Goal: Task Accomplishment & Management: Manage account settings

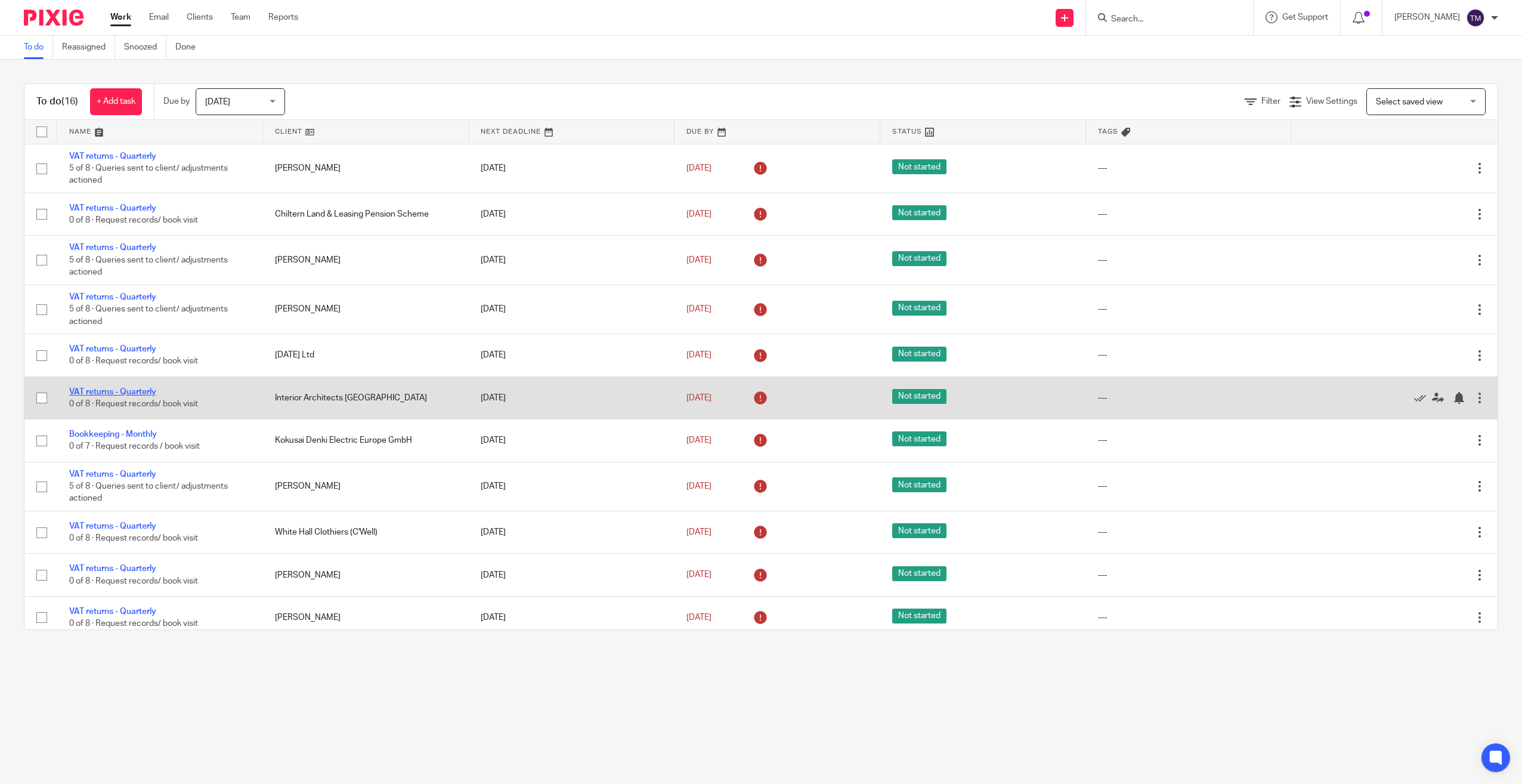
click at [127, 383] on td "VAT returns - Quarterly 0 of 8 · Request records/ book visit" at bounding box center [160, 397] width 205 height 43
click at [124, 395] on link "VAT returns - Quarterly" at bounding box center [113, 392] width 87 height 9
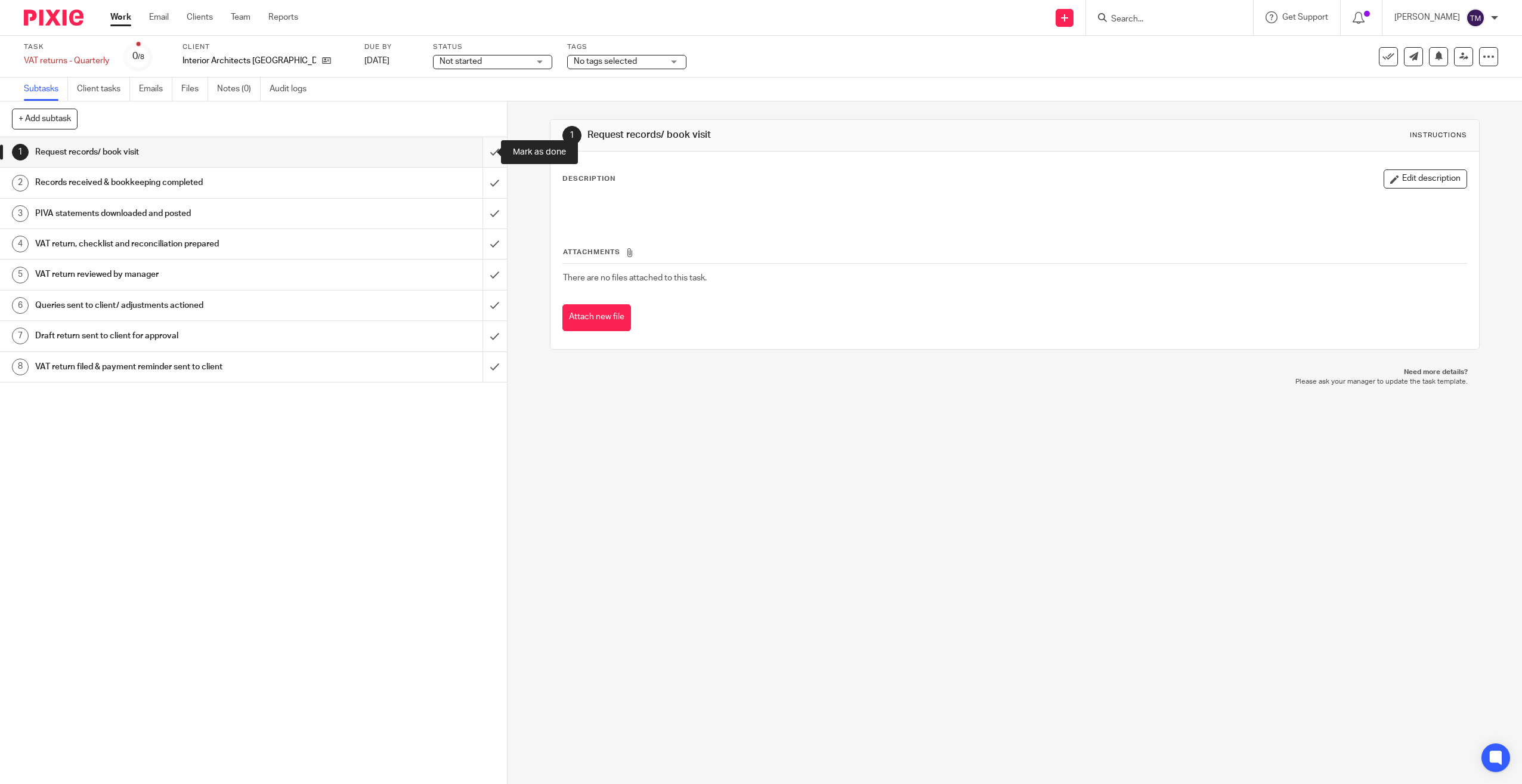
click at [483, 147] on input "submit" at bounding box center [253, 152] width 507 height 30
click at [481, 178] on input "submit" at bounding box center [253, 183] width 507 height 30
click at [486, 207] on input "submit" at bounding box center [253, 213] width 507 height 30
click at [485, 231] on input "submit" at bounding box center [253, 244] width 507 height 30
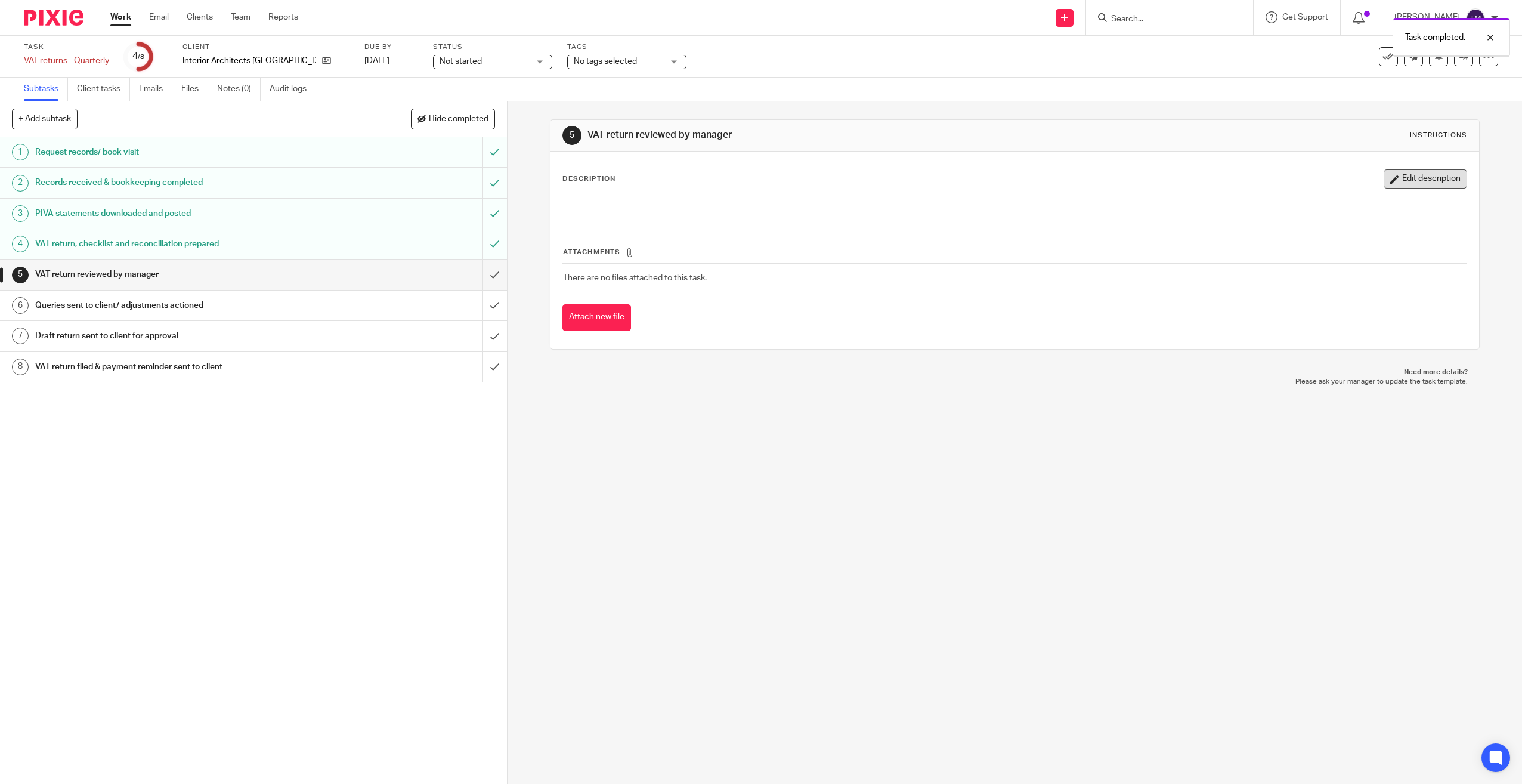
click at [1406, 179] on button "Edit description" at bounding box center [1425, 179] width 84 height 19
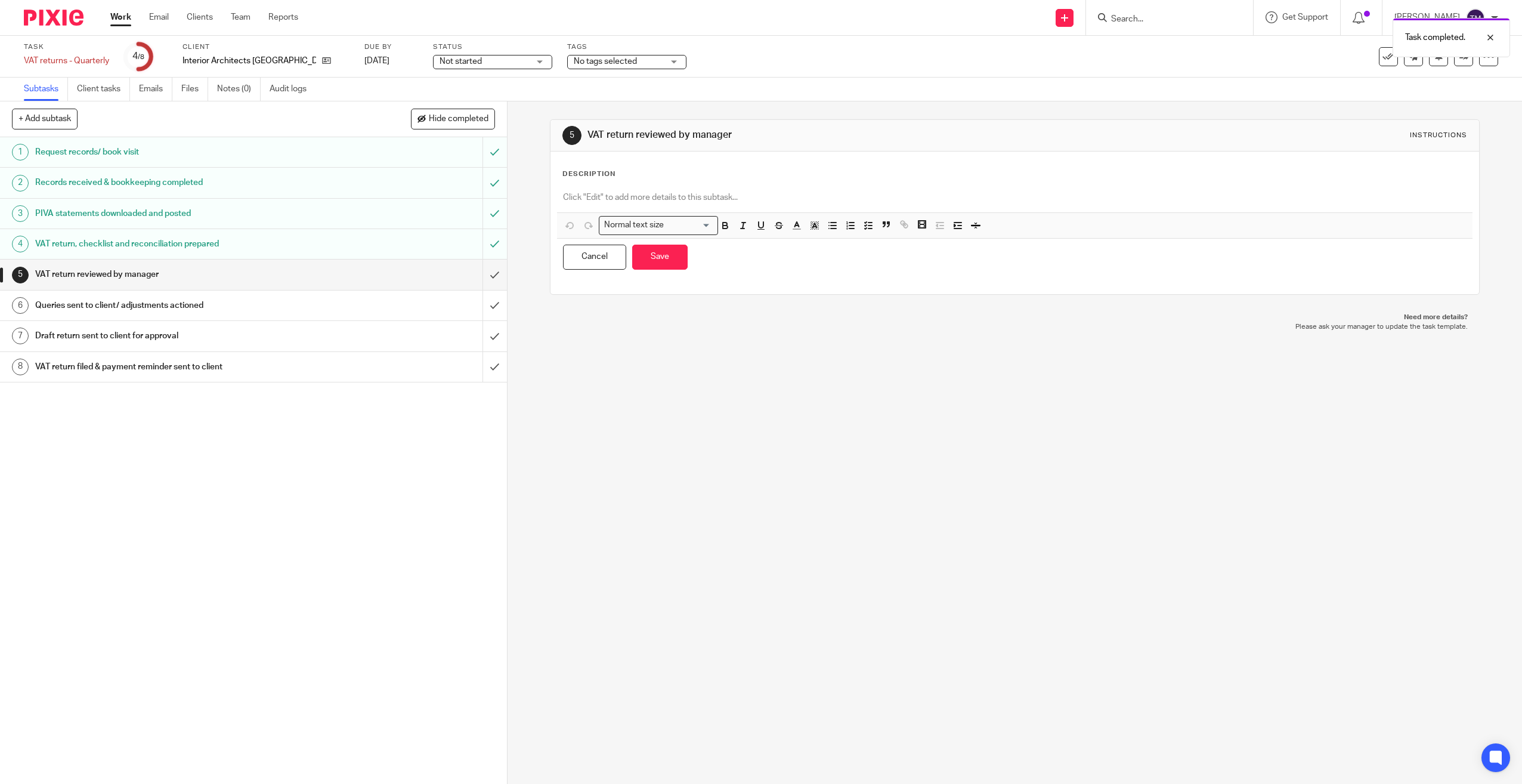
click at [785, 201] on p at bounding box center [1015, 198] width 904 height 12
click at [653, 252] on button "Save" at bounding box center [660, 257] width 56 height 25
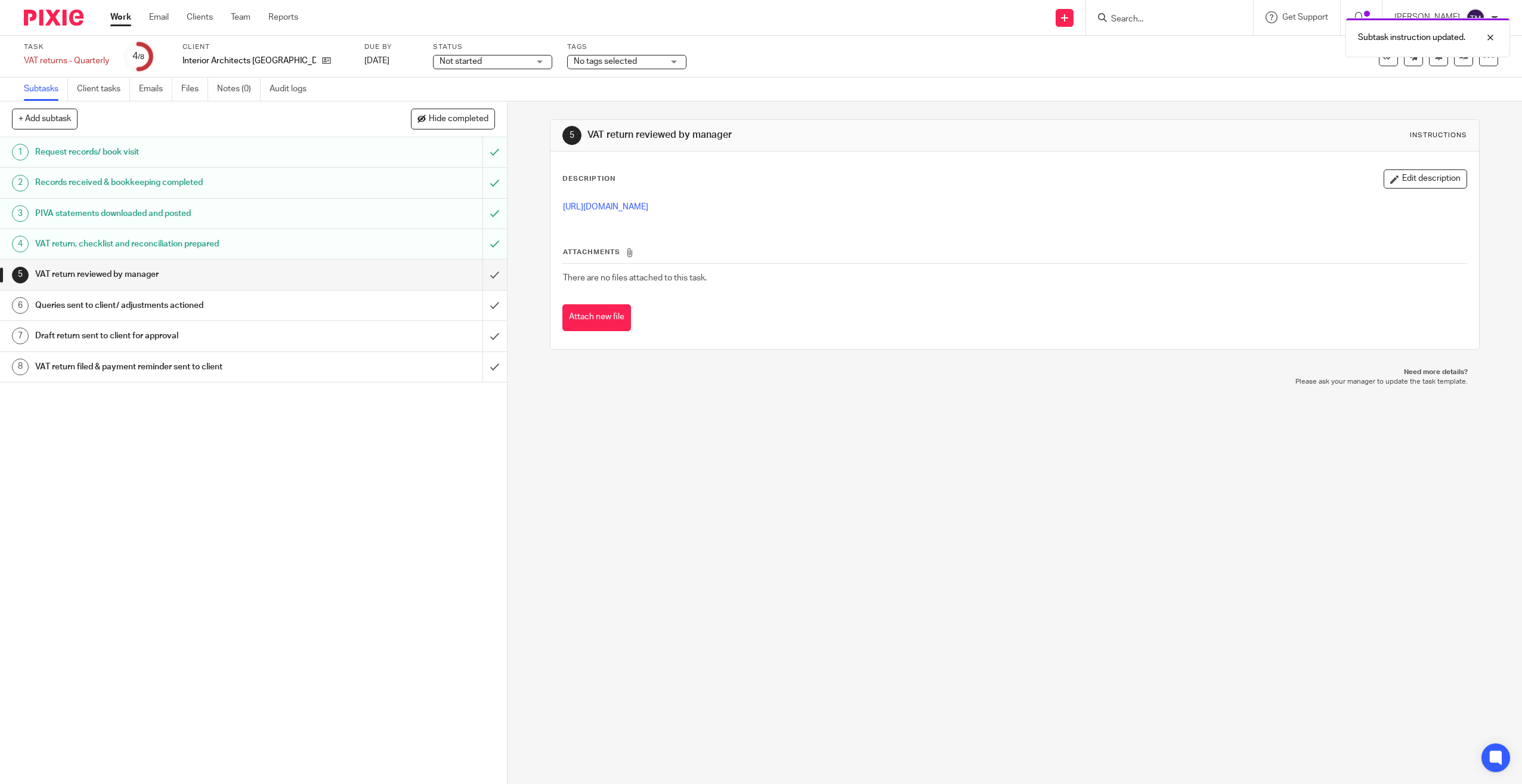
click at [121, 19] on link "Work" at bounding box center [121, 17] width 21 height 12
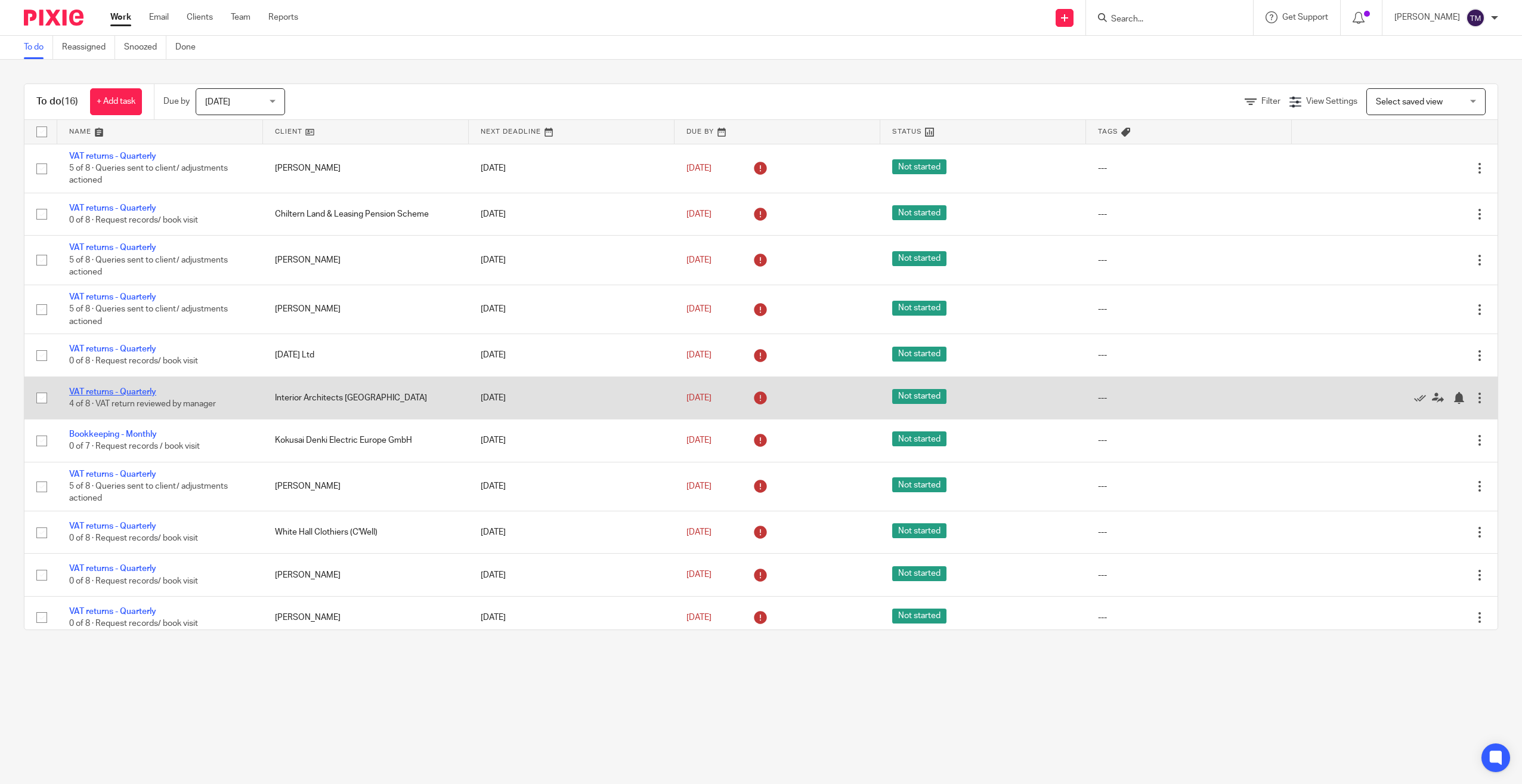
click at [131, 388] on link "VAT returns - Quarterly" at bounding box center [113, 392] width 87 height 9
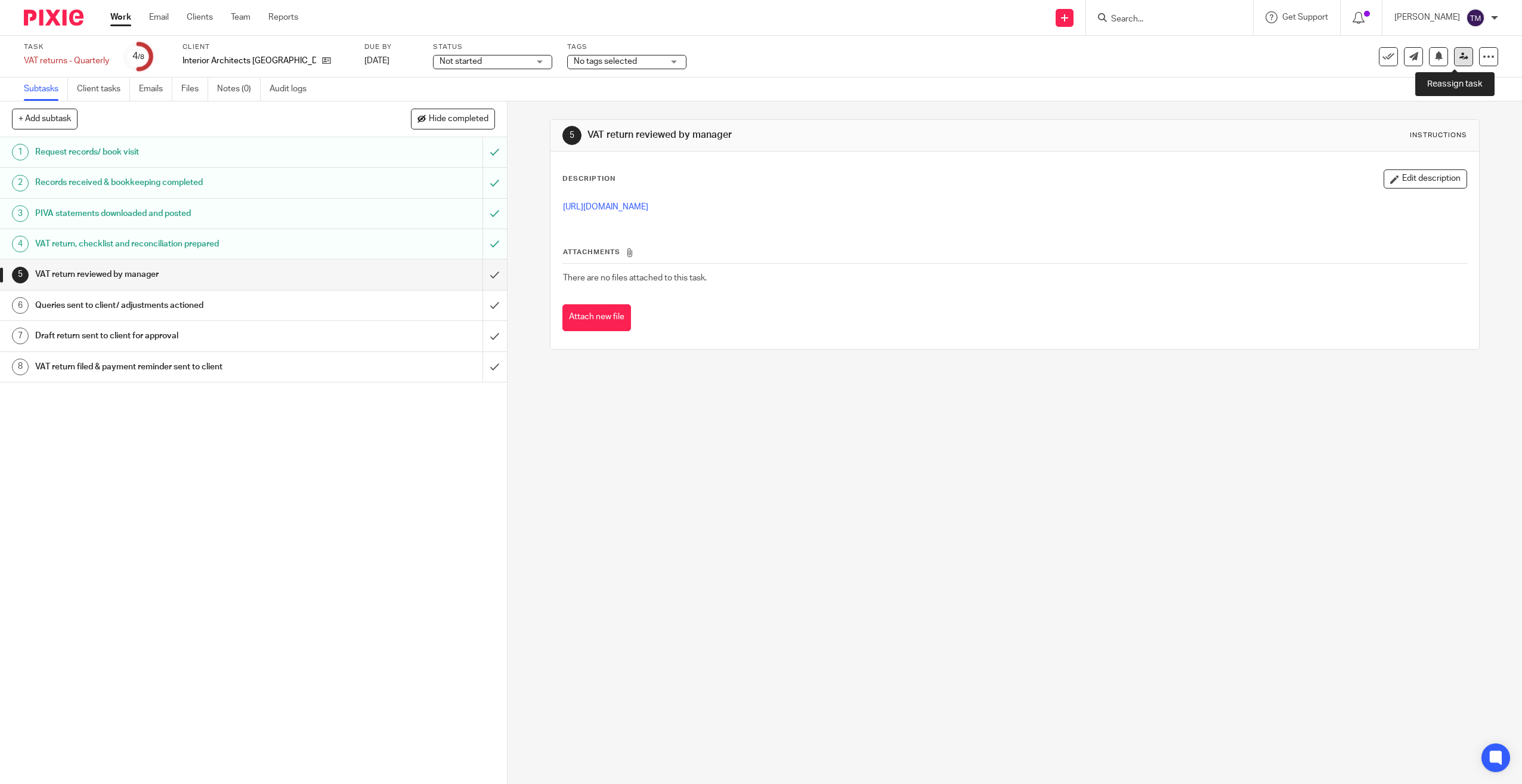
click at [1459, 53] on icon at bounding box center [1464, 57] width 9 height 9
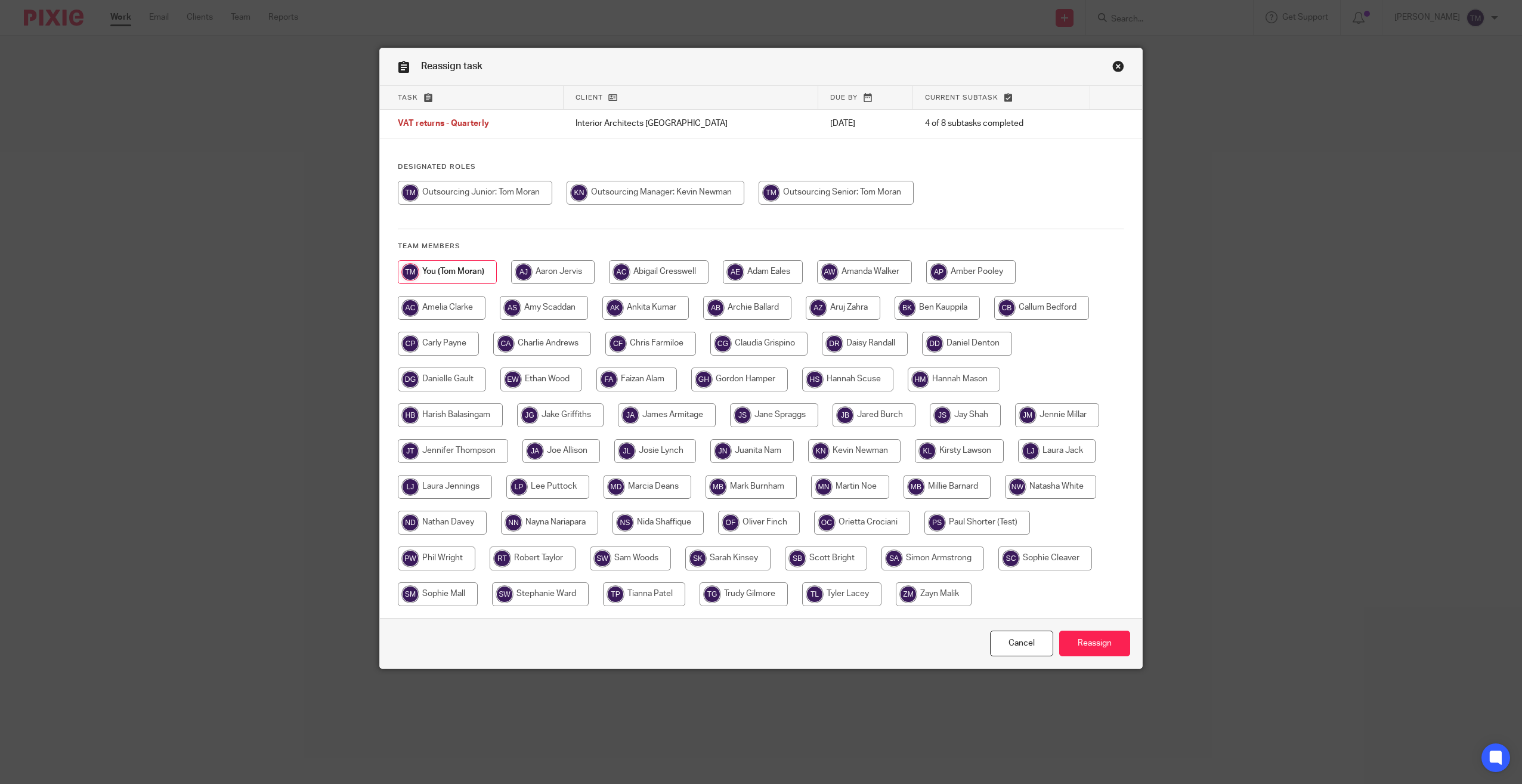
click at [721, 190] on input "radio" at bounding box center [655, 192] width 178 height 23
radio input "true"
click at [1107, 634] on input "Reassign" at bounding box center [1095, 642] width 71 height 25
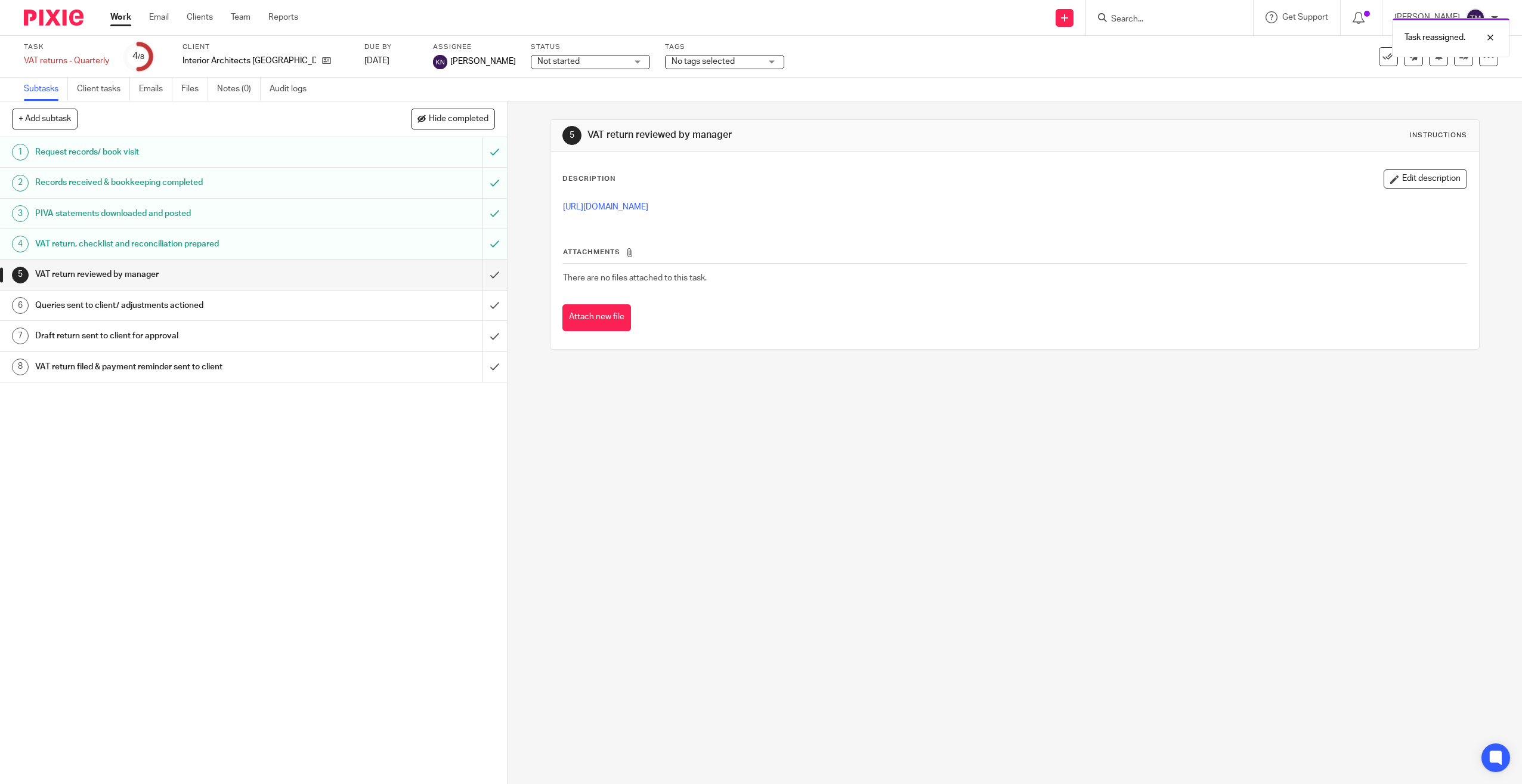
click at [126, 22] on link "Work" at bounding box center [121, 17] width 21 height 12
